Goal: Task Accomplishment & Management: Complete application form

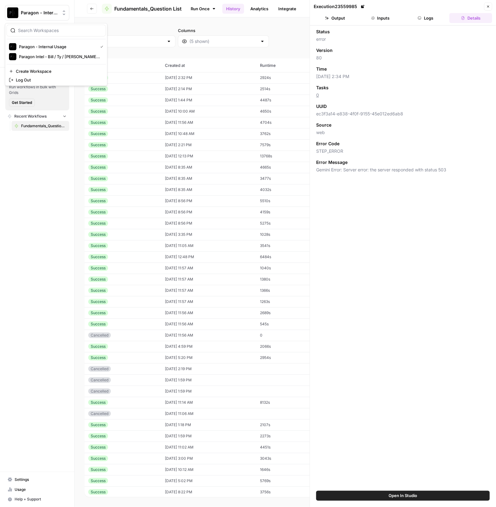
click at [30, 13] on span "Paragon - Internal Usage" at bounding box center [40, 13] width 38 height 6
click at [40, 53] on div "Paragon Intel - Bill / Ty / [PERSON_NAME] R&D" at bounding box center [56, 56] width 94 height 7
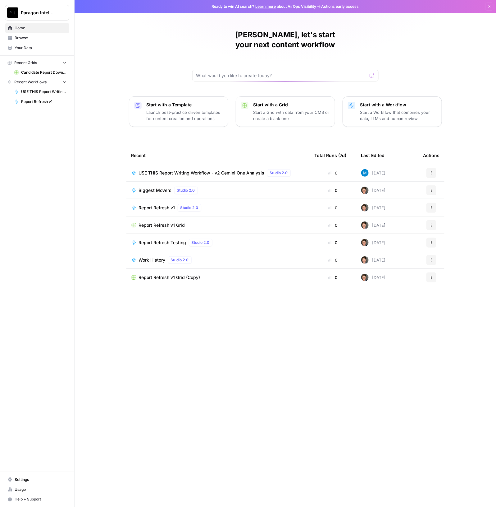
click at [199, 170] on span "USE THIS Report Writing Workflow - v2 Gemini One Analysis" at bounding box center [202, 173] width 126 height 6
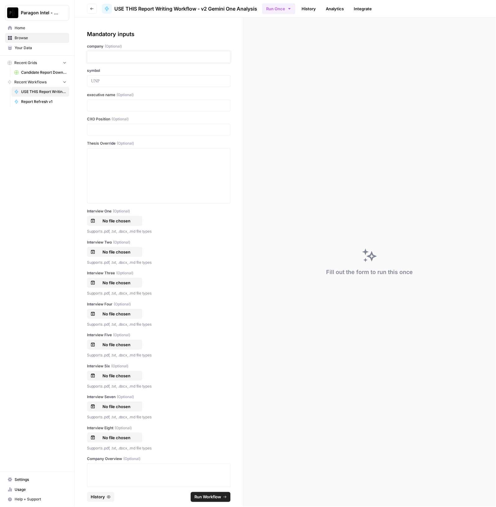
click at [118, 54] on p at bounding box center [158, 57] width 135 height 6
click at [135, 171] on div at bounding box center [158, 176] width 135 height 50
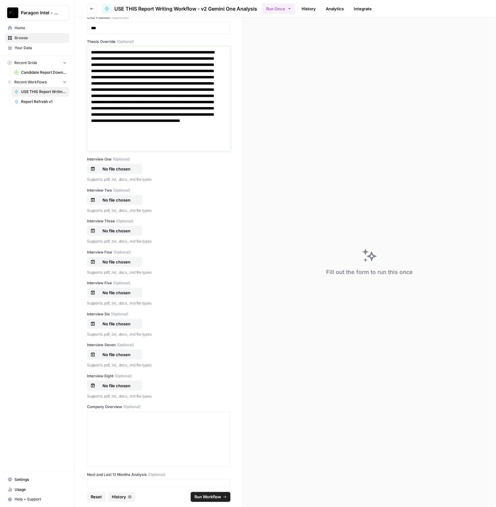
scroll to position [194, 0]
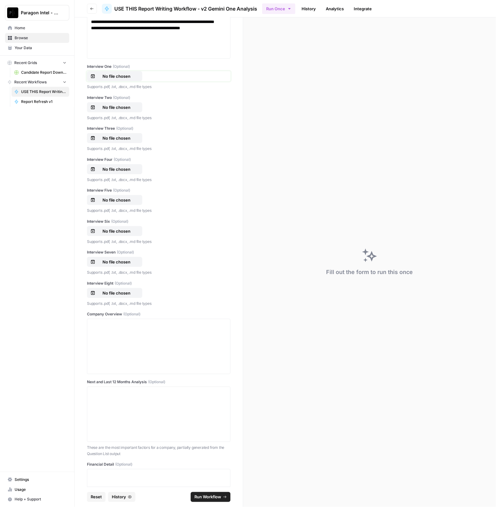
click at [115, 76] on p "No file chosen" at bounding box center [117, 76] width 40 height 6
click at [111, 108] on p "No file chosen" at bounding box center [117, 107] width 40 height 6
click at [119, 136] on p "No file chosen" at bounding box center [117, 138] width 40 height 6
click at [122, 167] on p "No file chosen" at bounding box center [117, 169] width 40 height 6
click at [121, 197] on p "No file chosen" at bounding box center [117, 200] width 40 height 6
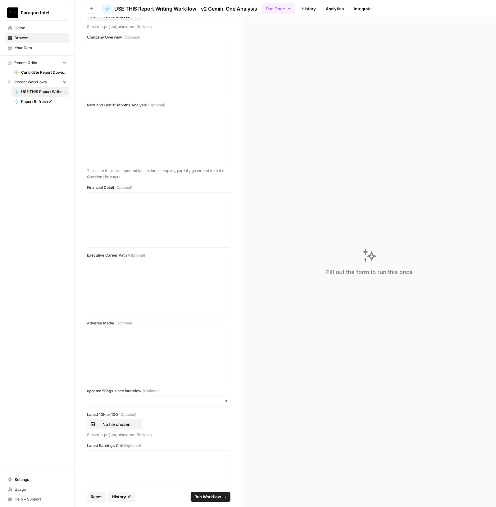
scroll to position [388, 0]
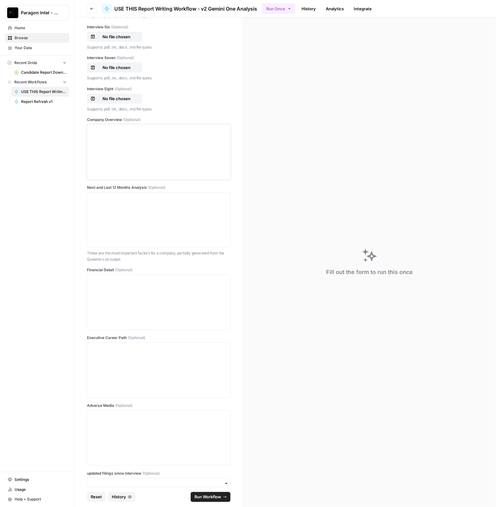
click at [112, 149] on div at bounding box center [158, 152] width 135 height 50
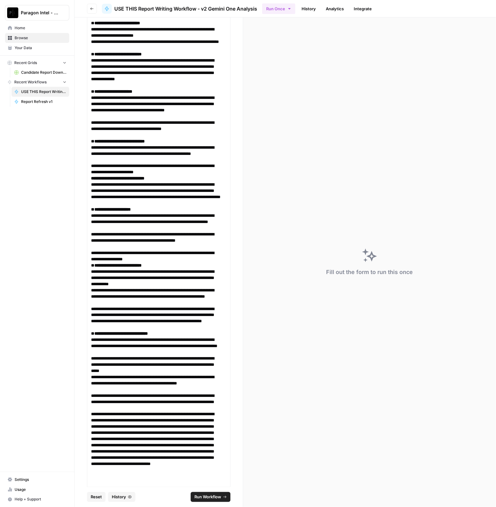
scroll to position [1446, 0]
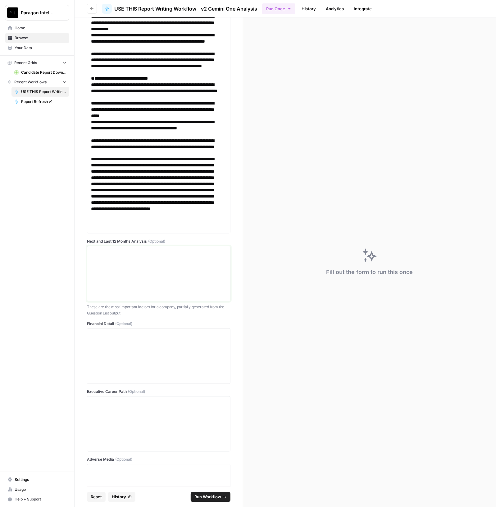
click at [152, 268] on div at bounding box center [158, 274] width 135 height 50
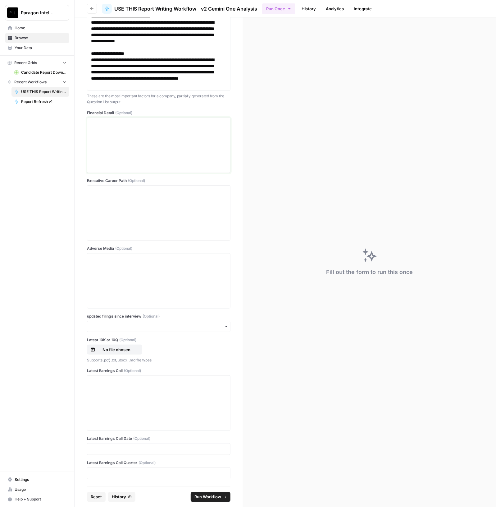
scroll to position [2494, 0]
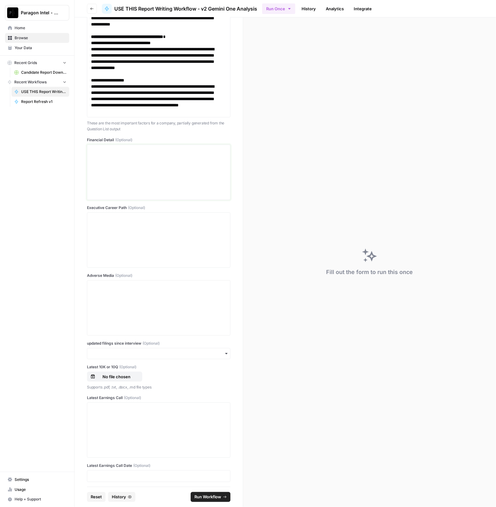
click at [117, 172] on div at bounding box center [158, 172] width 135 height 50
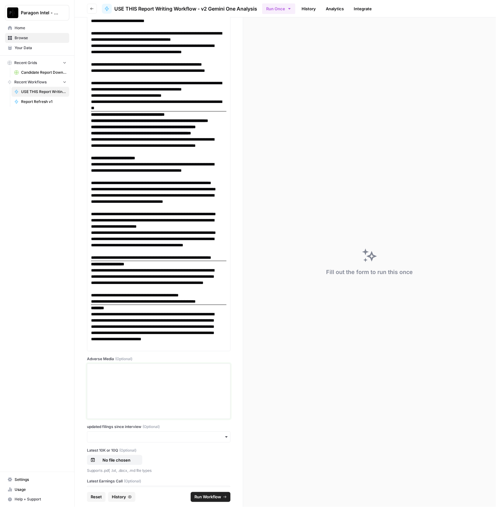
scroll to position [4752, 0]
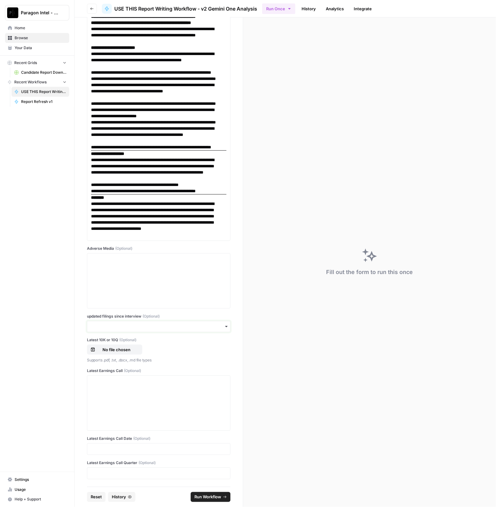
click at [193, 326] on input "updated filings since interview (Optional)" at bounding box center [158, 326] width 135 height 6
click at [134, 341] on div "yes" at bounding box center [155, 343] width 137 height 12
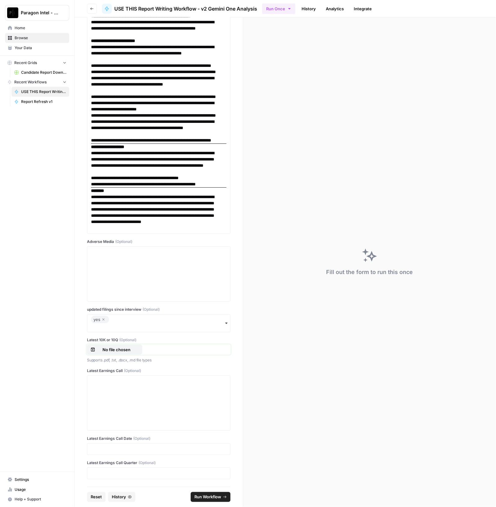
click at [112, 352] on p "No file chosen" at bounding box center [117, 349] width 40 height 6
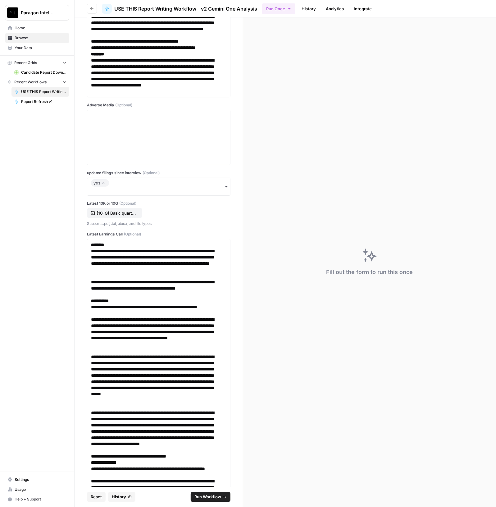
scroll to position [13467, 0]
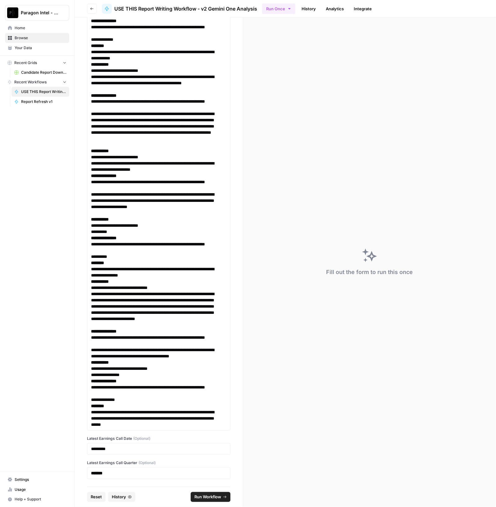
click button "Run Workflow" at bounding box center [211, 497] width 40 height 10
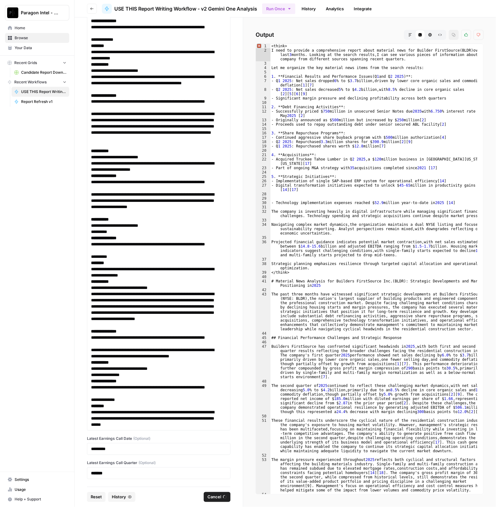
click at [411, 35] on icon "button" at bounding box center [411, 35] width 4 height 4
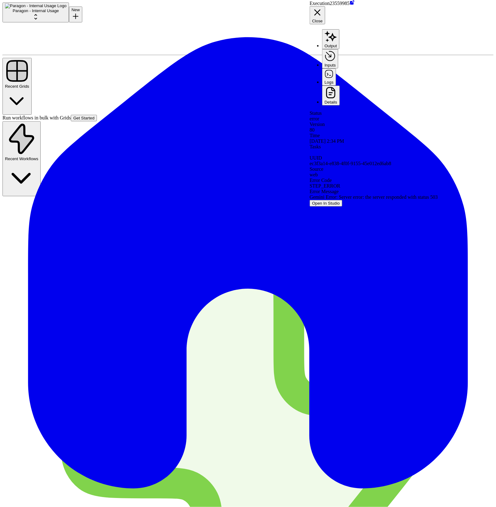
click at [36, 16] on button "Paragon - Internal Usage" at bounding box center [35, 12] width 67 height 20
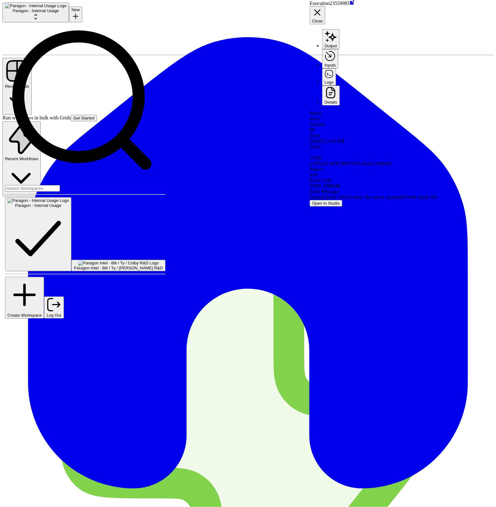
click at [36, 16] on button "Paragon - Internal Usage" at bounding box center [35, 12] width 67 height 20
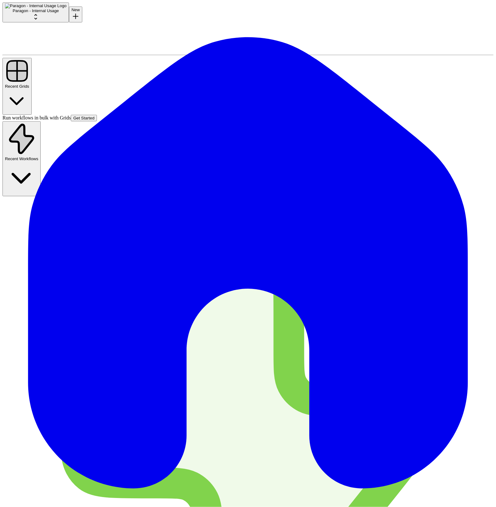
drag, startPoint x: 152, startPoint y: 208, endPoint x: 169, endPoint y: 207, distance: 17.1
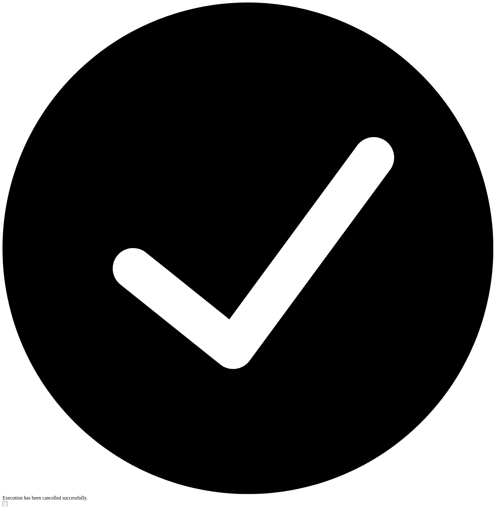
scroll to position [194, 0]
drag, startPoint x: 134, startPoint y: 124, endPoint x: 86, endPoint y: 121, distance: 47.6
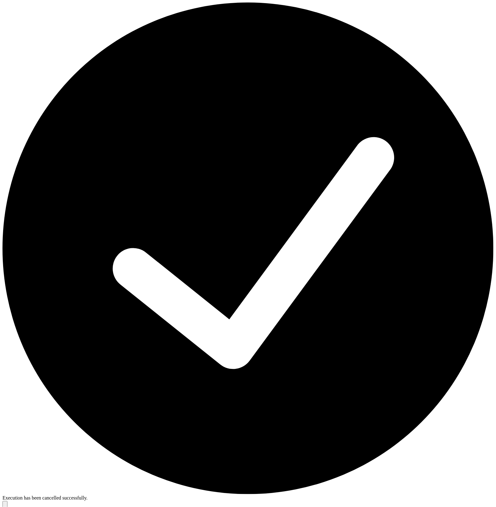
drag, startPoint x: 101, startPoint y: 364, endPoint x: 103, endPoint y: 361, distance: 3.2
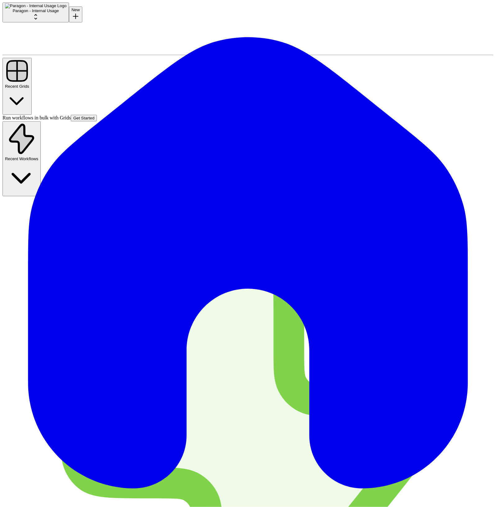
drag, startPoint x: 97, startPoint y: 336, endPoint x: 117, endPoint y: 339, distance: 20.4
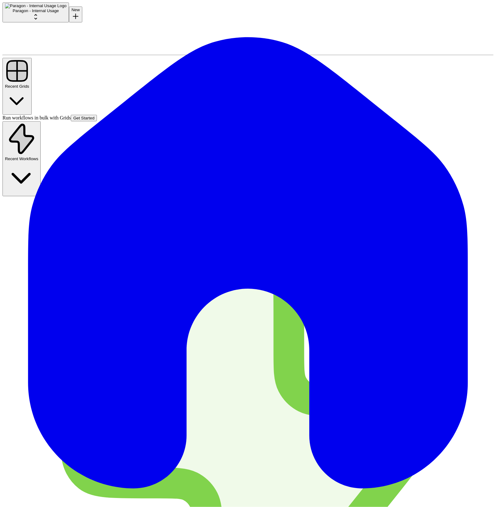
scroll to position [123, 0]
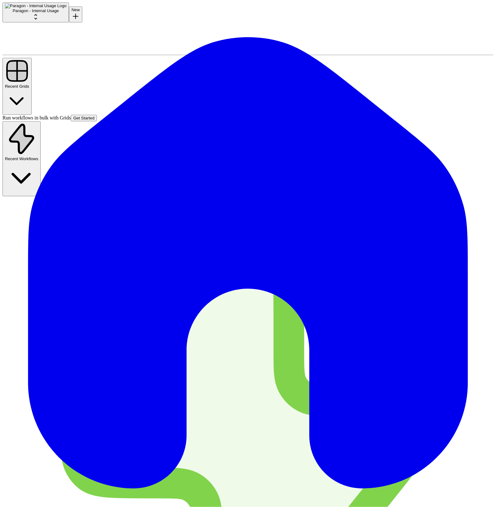
scroll to position [6794, 0]
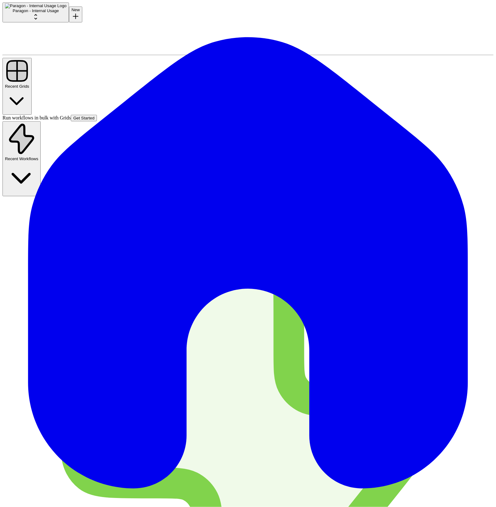
scroll to position [6821, 0]
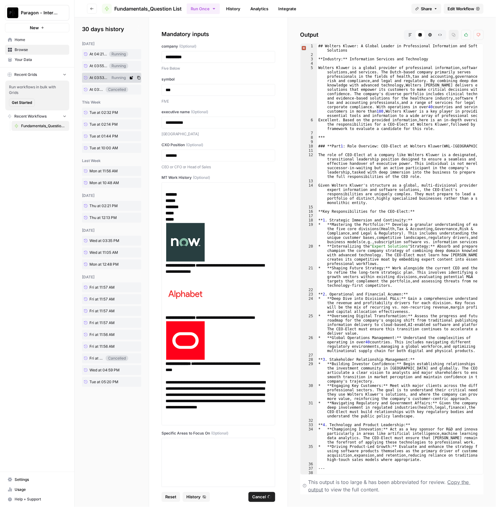
scroll to position [8474, 0]
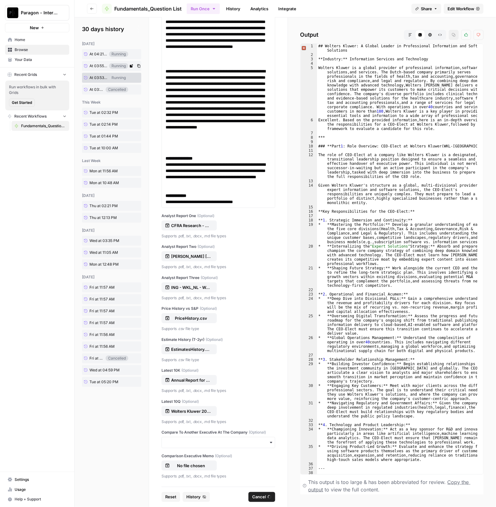
click at [94, 66] on span "At 03:55 PM" at bounding box center [98, 66] width 18 height 6
click at [414, 34] on button "Markdown" at bounding box center [411, 35] width 10 height 10
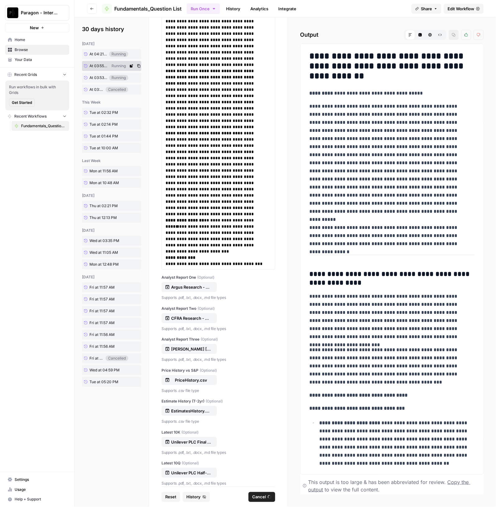
click at [93, 64] on span "At 03:55 PM" at bounding box center [98, 66] width 18 height 6
click at [421, 37] on button "Code Editor" at bounding box center [420, 35] width 10 height 10
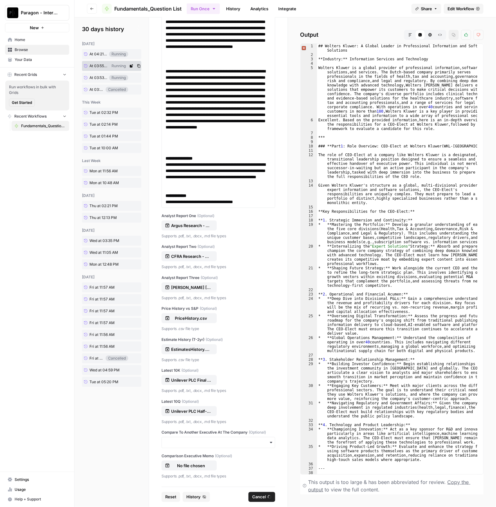
click at [92, 64] on span "At 03:55 PM" at bounding box center [98, 66] width 18 height 6
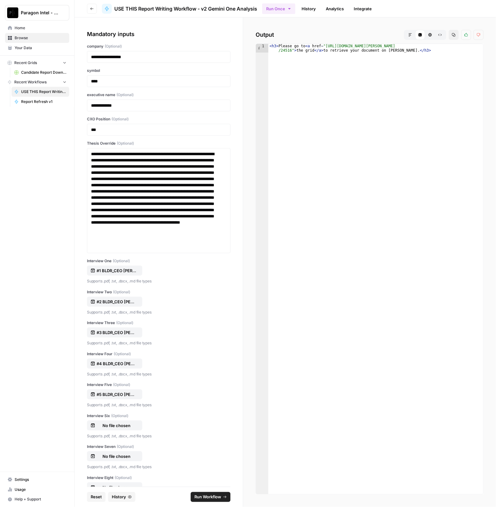
scroll to position [13467, 0]
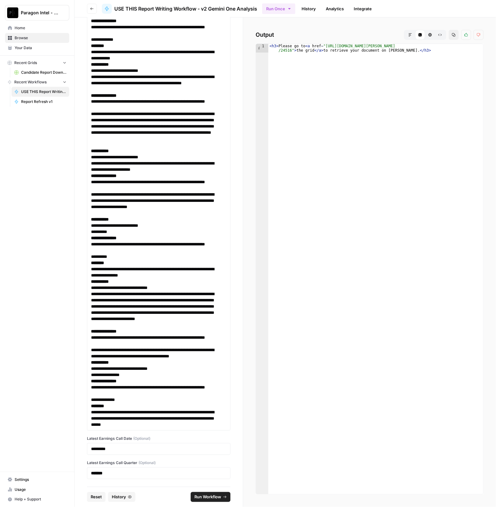
click at [415, 33] on button "Markdown" at bounding box center [411, 35] width 10 height 10
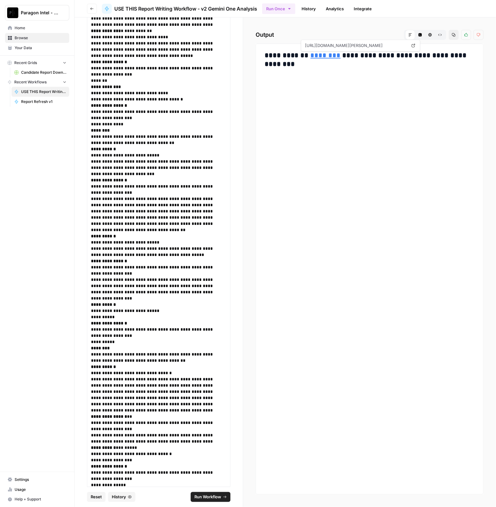
click at [316, 55] on link "********" at bounding box center [326, 55] width 30 height 7
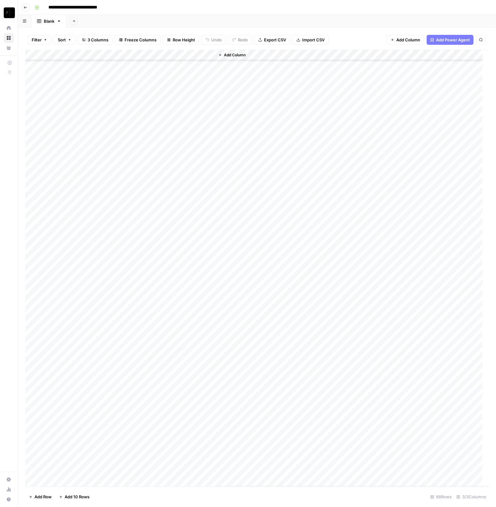
scroll to position [514, 0]
click at [79, 53] on div "Add Column" at bounding box center [257, 268] width 464 height 437
click at [82, 100] on span "Sort Ascending" at bounding box center [86, 98] width 54 height 6
click at [125, 375] on div "Add Column" at bounding box center [257, 268] width 464 height 436
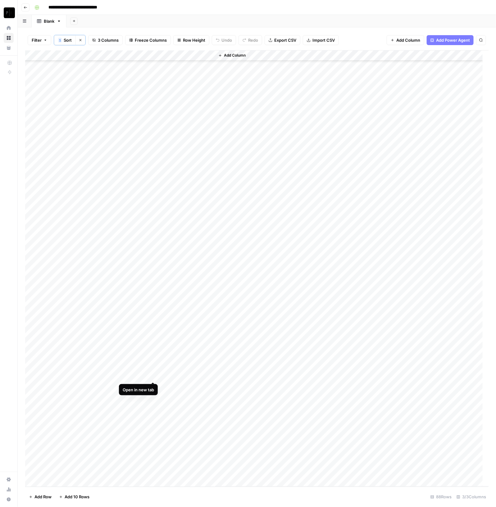
click at [151, 375] on div "Add Column" at bounding box center [257, 268] width 464 height 436
